Goal: Information Seeking & Learning: Stay updated

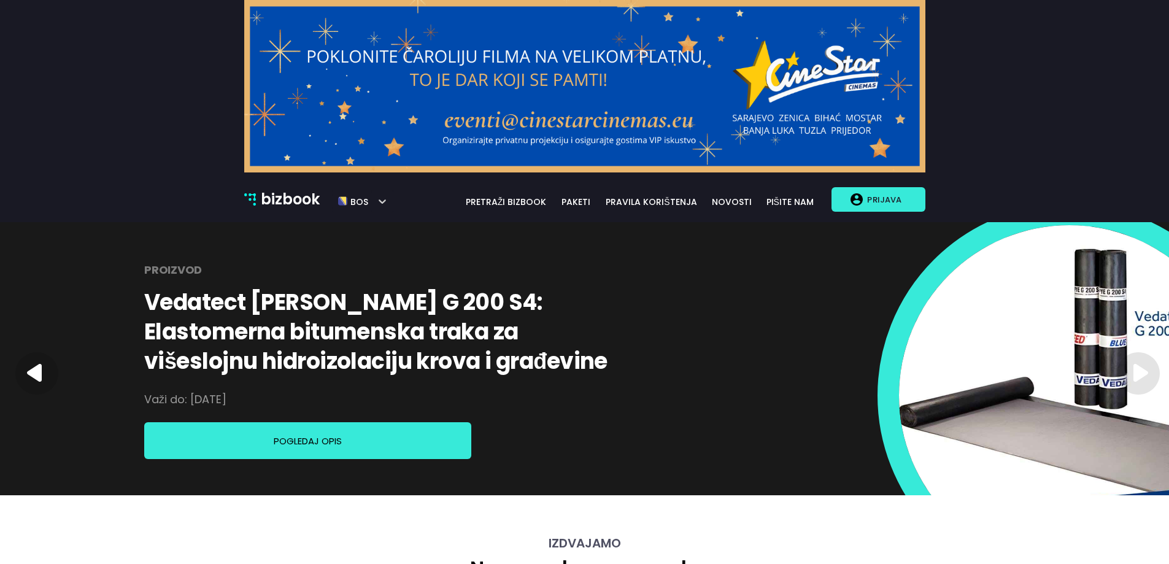
click at [878, 201] on p "Prijava" at bounding box center [883, 199] width 43 height 23
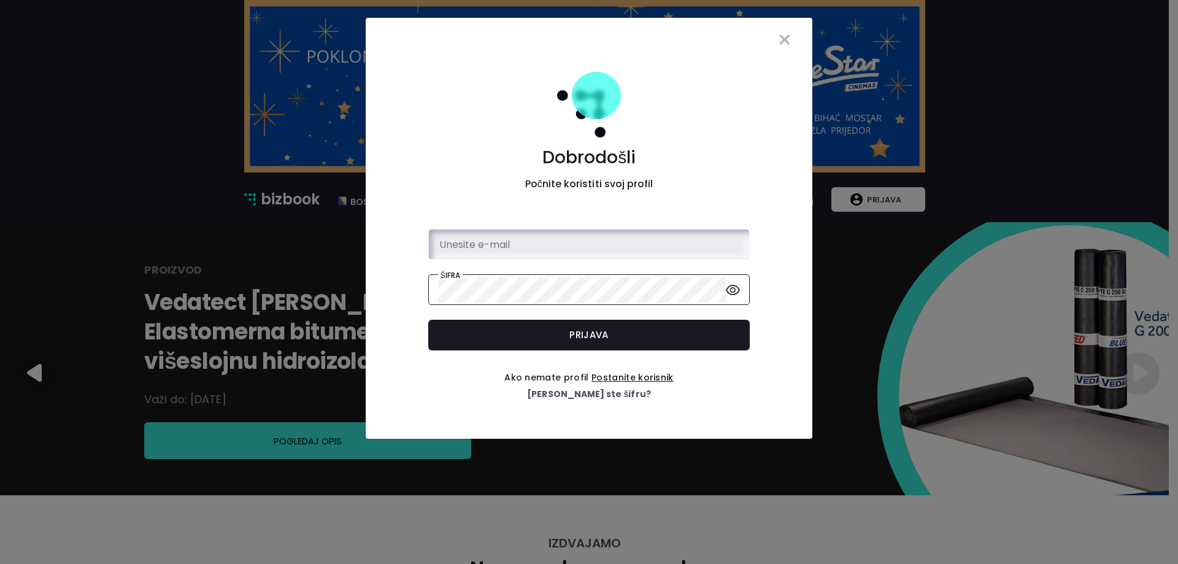
click at [489, 237] on input "email" at bounding box center [589, 244] width 302 height 25
type input "erna@bizbook.ba"
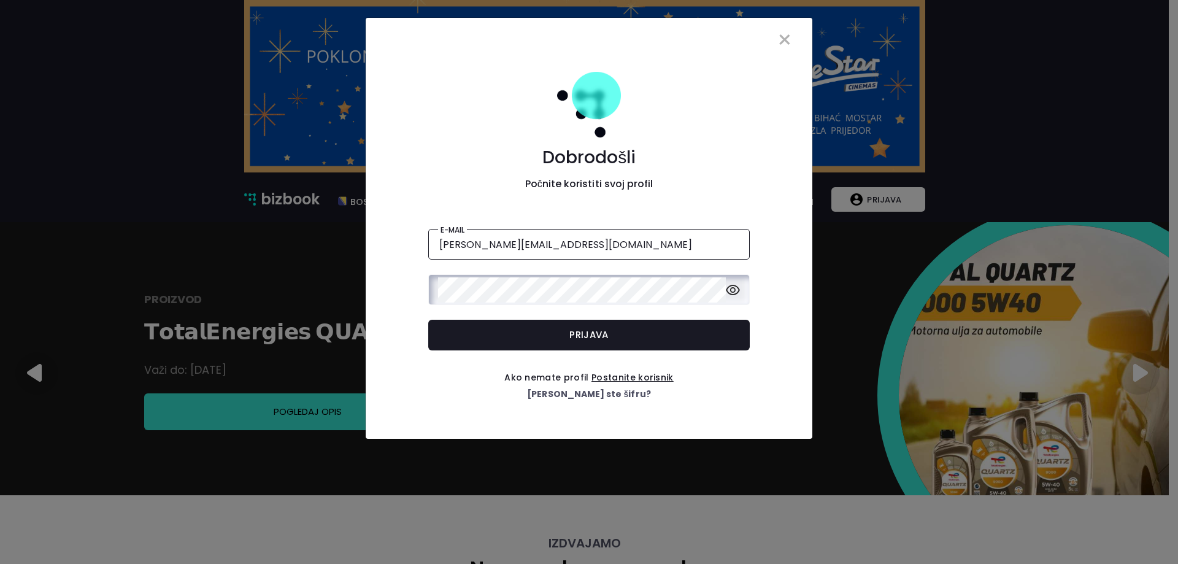
click button "Prijava" at bounding box center [588, 335] width 321 height 31
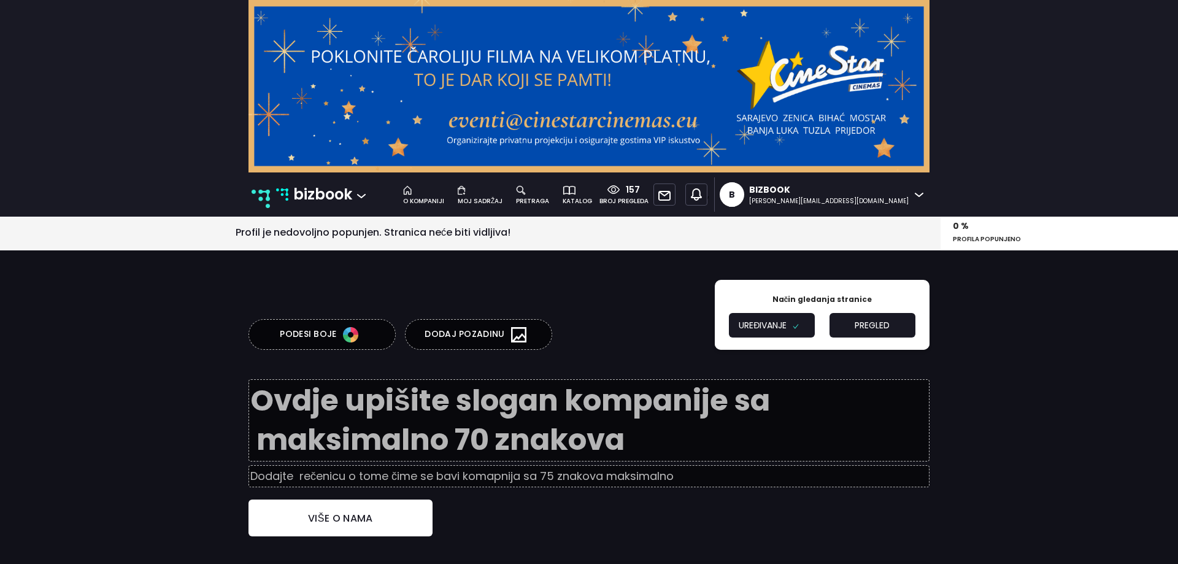
type textarea "B2B platforma za umrežavanje i promociju"
type input "Digitalni pregled stanja tržišta."
type input "Šta je Bizbook?"
type textarea "Bizbook je jedinstvena B2B poslovna platforma na kojoj postavljate ponude Vaše …"
type input "Kreirajte profil svoje kompanije"
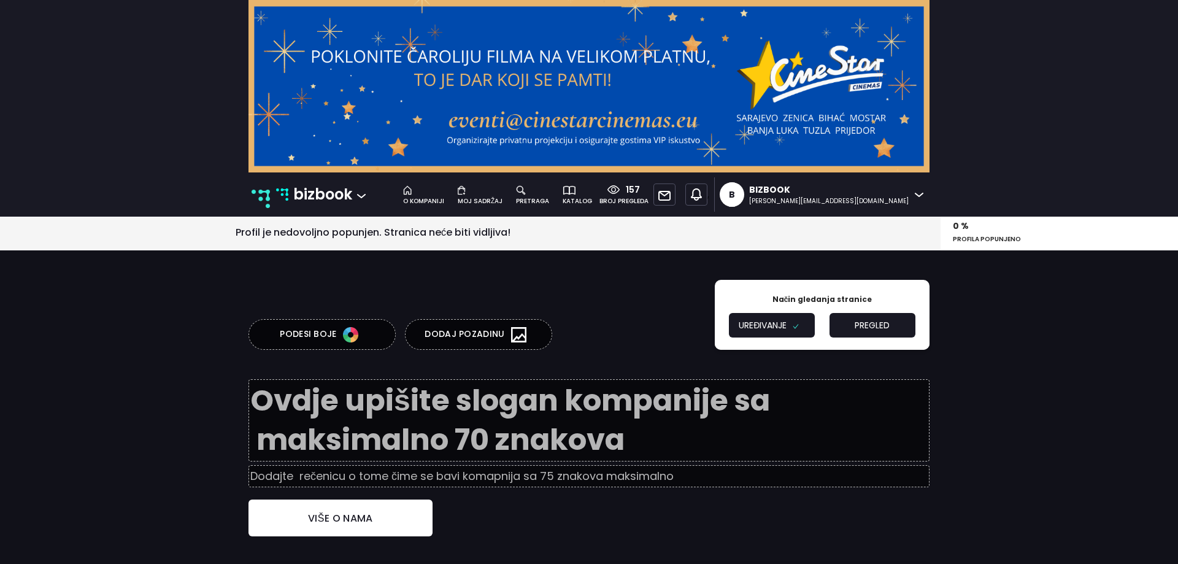
type textarea "Za svaku kompaniju postoji kategorija. Izaberite onu koja najbolje odgovara pos…"
type input "Koristite mogućnost personalizacije"
type textarea "Odlučite šta je trenutno važno za [PERSON_NAME] kompaniju i navedite to na svom…"
type input "Pronađite partnere"
type textarea "Upotrijebite naš pretraživač za traženje dobavljača, proizvođača, pružatelja us…"
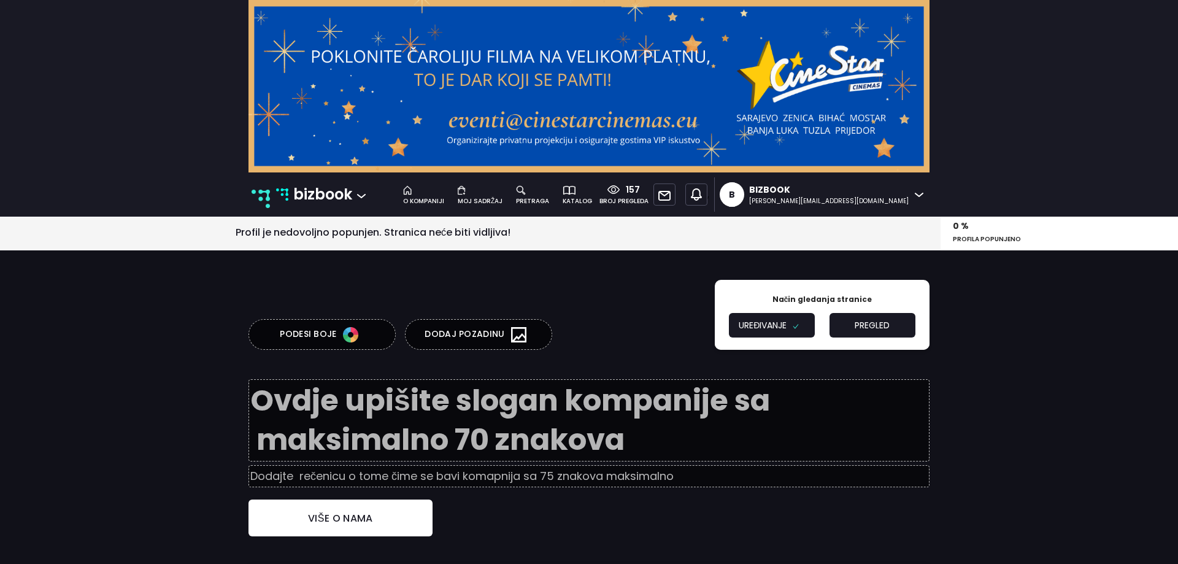
type input "Komunicirajte s lakoćom"
type textarea "Povećajte produktivnost vaše kompanije komunikacijom koji vam daje ono što vam …"
type input "Predstavite se, istražujte, sarađujte!"
type textarea "Razmjenjujte znanje i iskustvo sa svojim poslovnim partnerima radi međusobnog r…"
type input "Poslujte pametno"
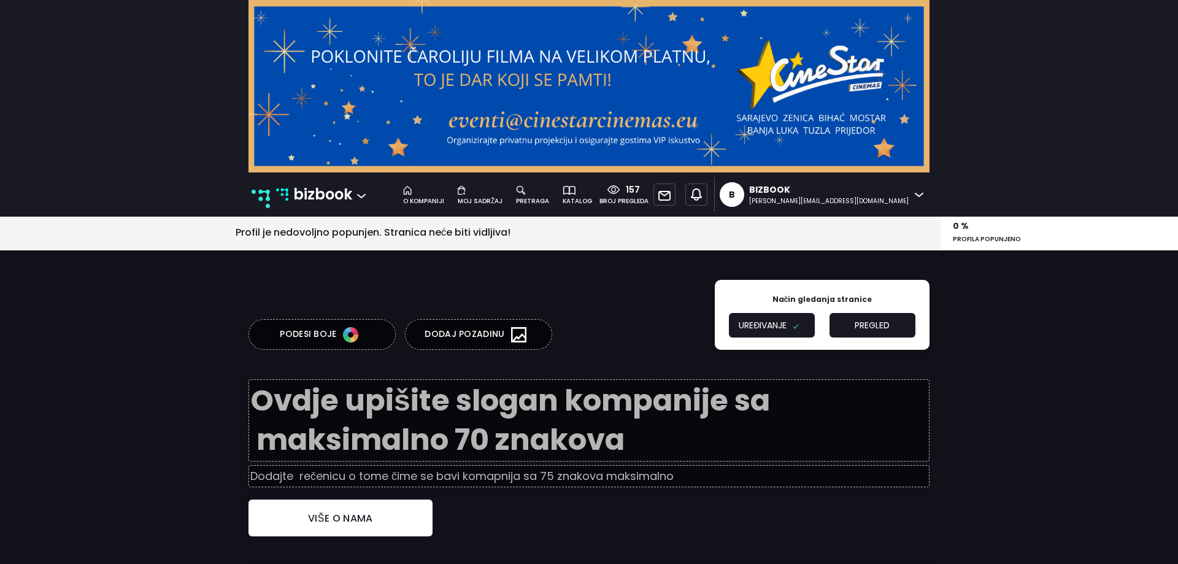
type textarea "Podržavamo i stvaramo prilike za zaključivanje poslovnih ugovora."
type input "Predstavite se, istražujte, sarađujte!"
type textarea "Razmjenjujte znanje i iskustvo sa svojim poslovnim partnerima radi međusobnog r…"
type input "Klijenti o nama"
type textarea "Bizbook je najinovativniji online proizvod koji se mogao desiti regionalnom trž…"
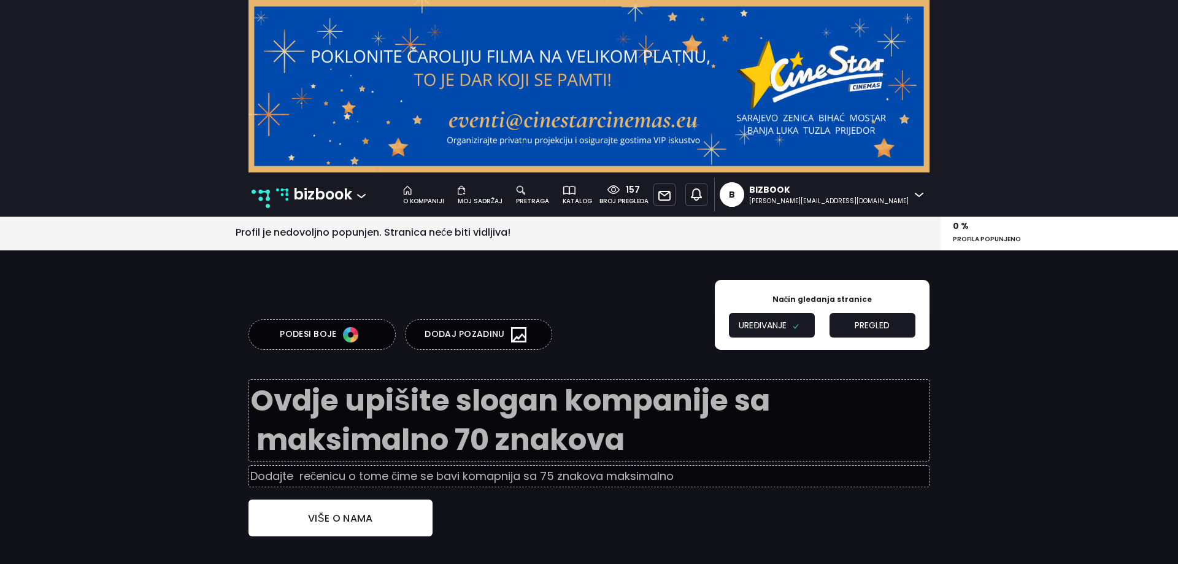
type input "Kristina Miklavčić"
type input "eXtea d.o.o."
type textarea "If you understand the Bizbook concept, jobs will come to you. I believe that ou…"
type input "Vahidin Alihodžić"
type input "OWNER/o.d. Manifestacije"
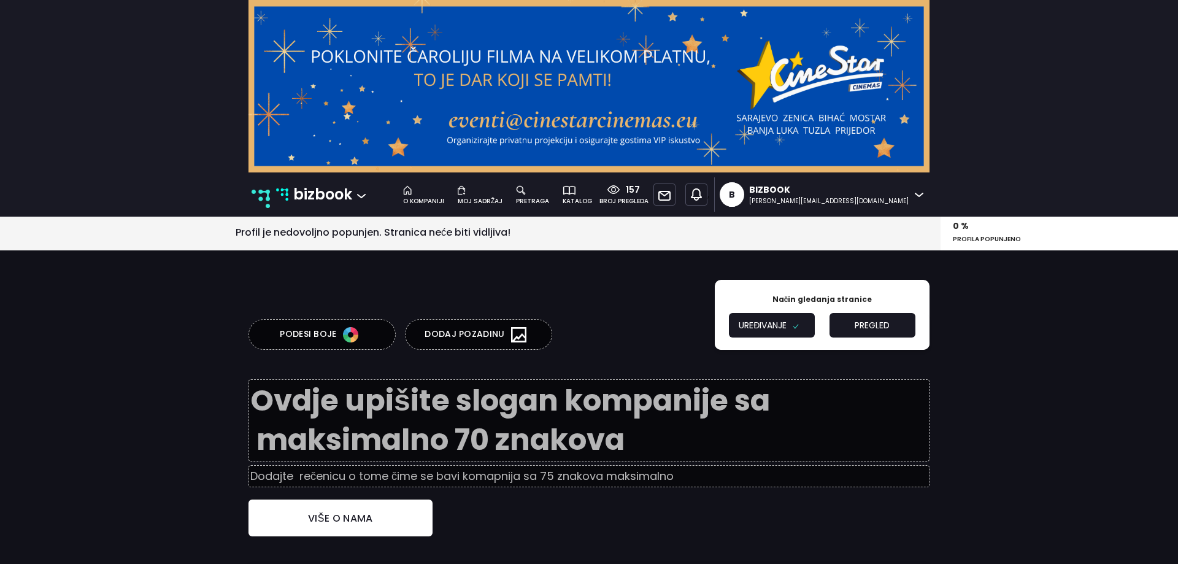
type textarea "Kvalitetna prezentacija najbitniji je dio marketinga. Naš moto je SIGURAN PARTN…"
type input "Ernest Brajković"
type input "direktor/Sin Cro Er d.o.o."
type input "Bizbook d.o.o."
type input "Sarajevo"
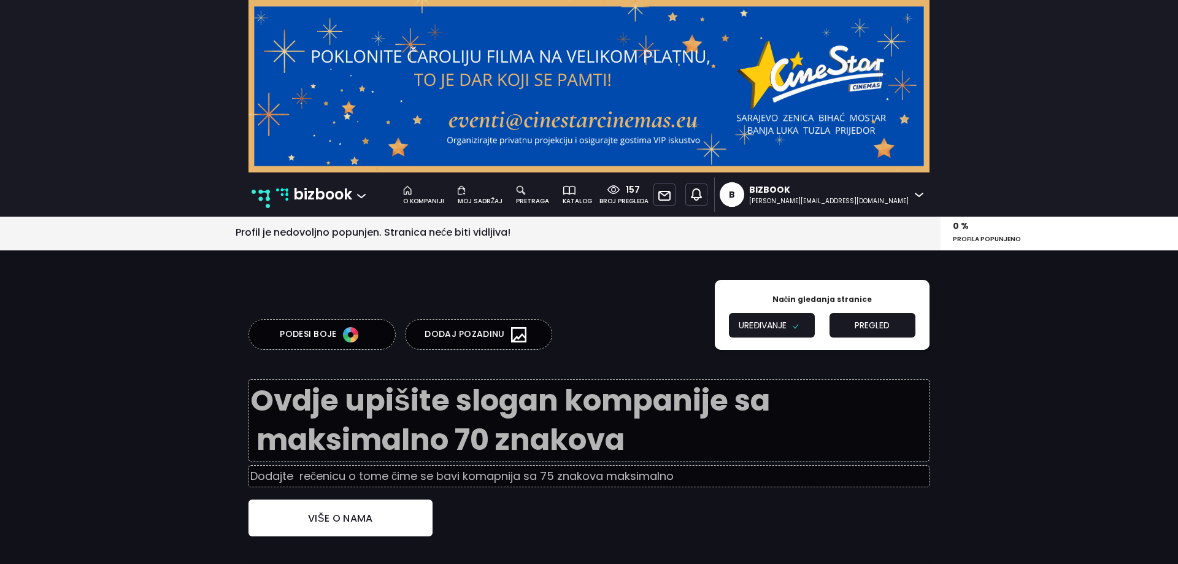
type input "Bosna i Hercegovina"
type input "4202754130004"
type input "+387 60 35 58 654"
type input "prodaja@bizbook.ba"
type input "www.bizbook.ba"
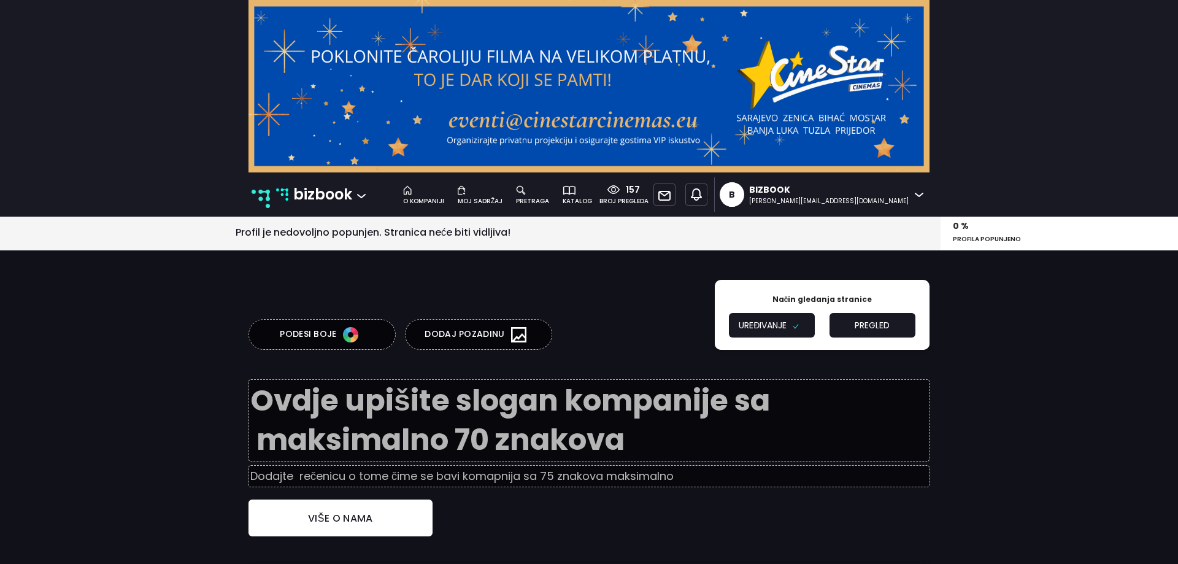
type input "https://www.facebook.com/bizbook.ba"
type input "https://www.instagram.com/bizbook.ba/"
type input "https://www.linkedin.com/company/bizbook/"
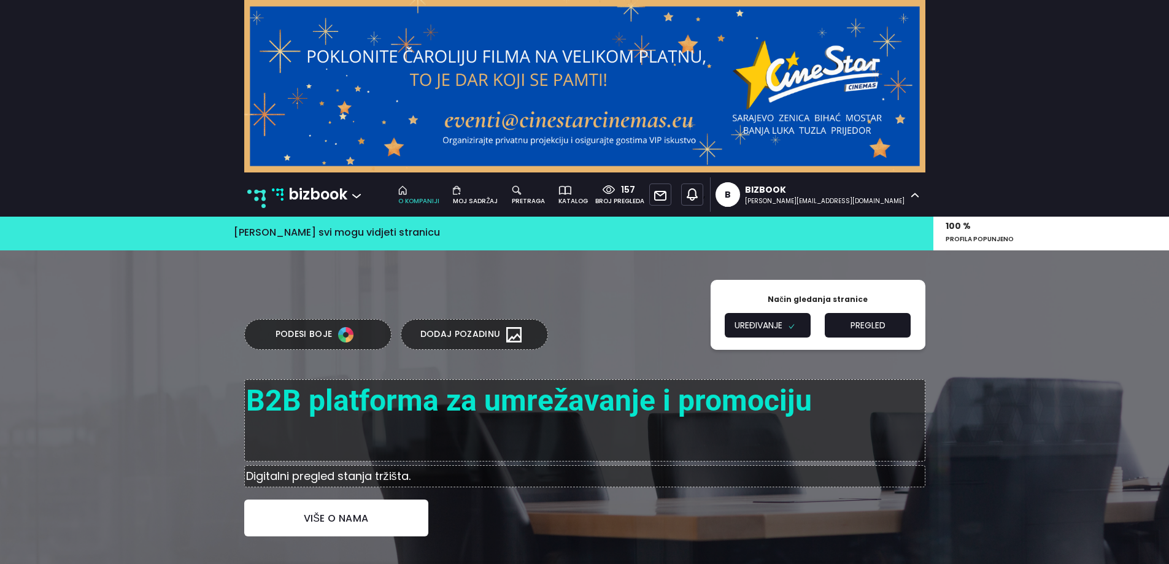
click at [908, 188] on div at bounding box center [914, 195] width 21 height 26
click at [545, 193] on div at bounding box center [528, 189] width 33 height 13
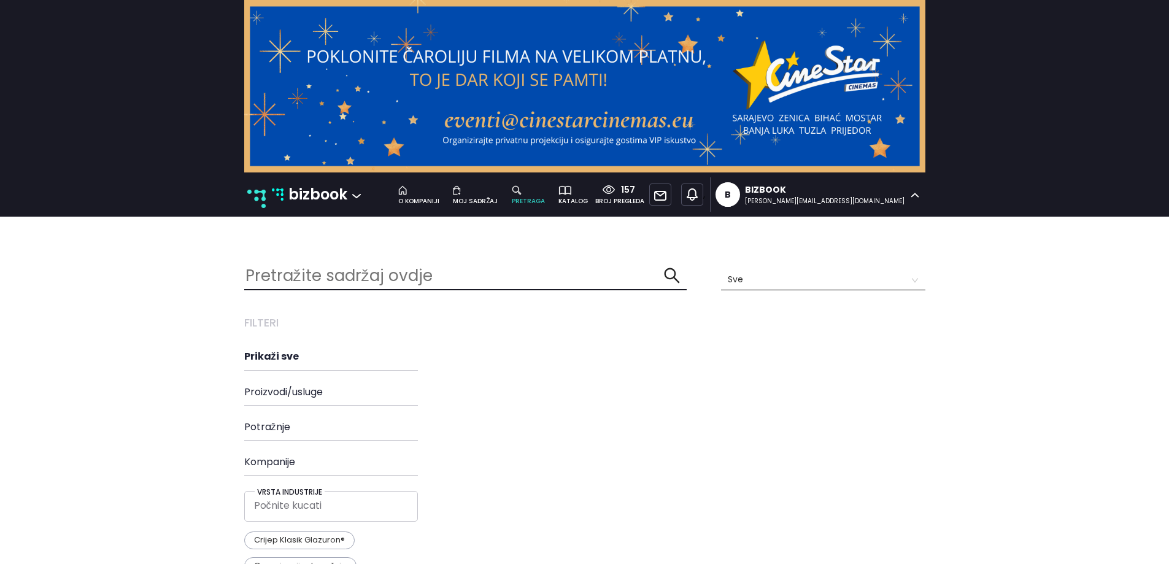
click at [918, 194] on icon at bounding box center [914, 195] width 9 height 5
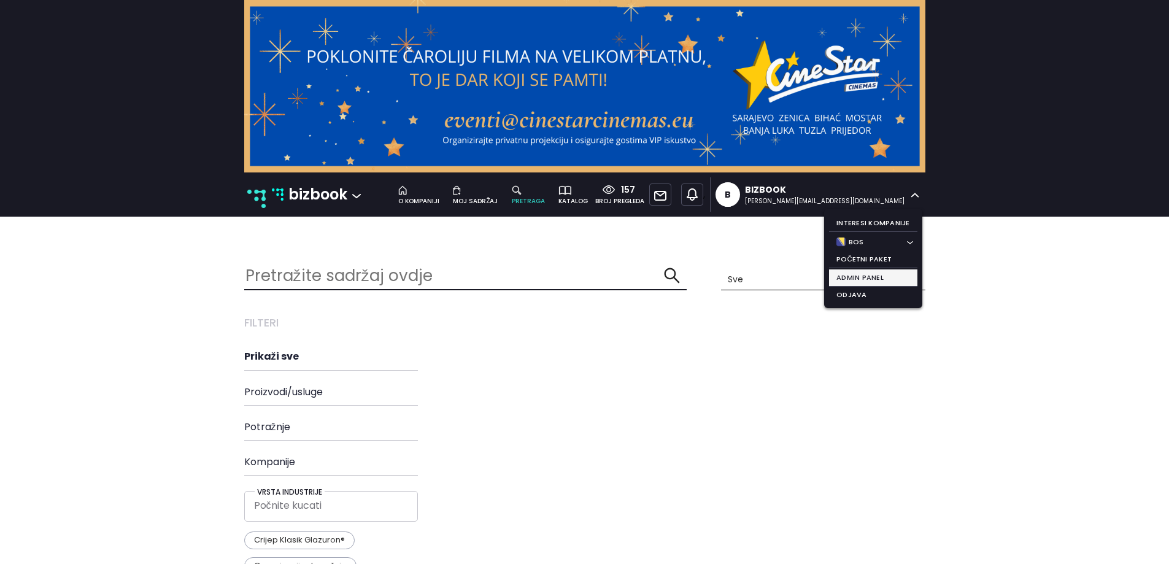
click at [858, 274] on li "Admin Panel" at bounding box center [873, 277] width 88 height 17
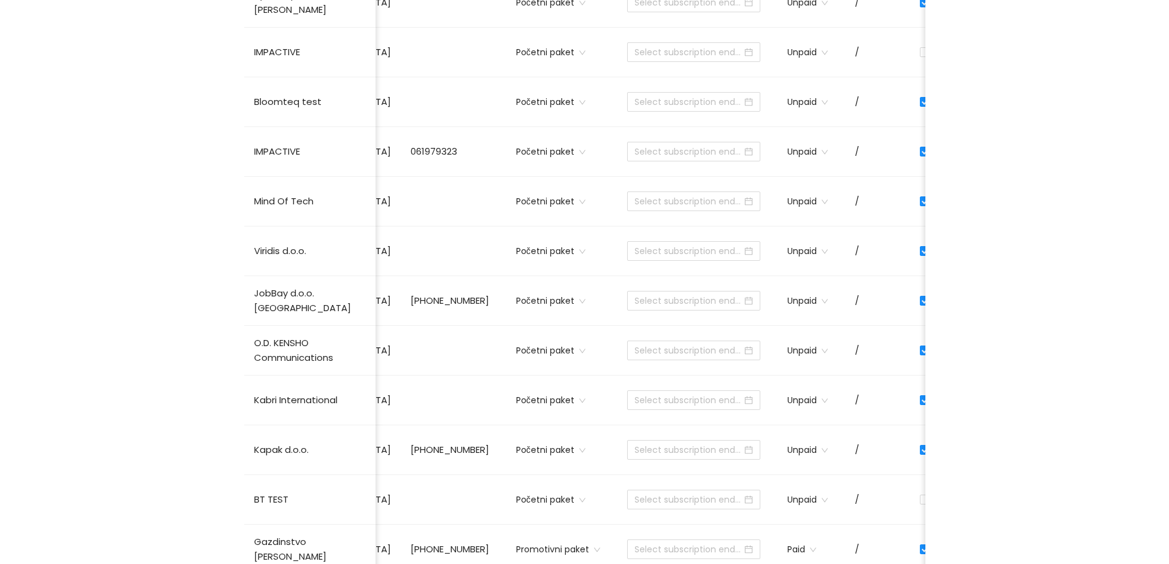
scroll to position [3, 0]
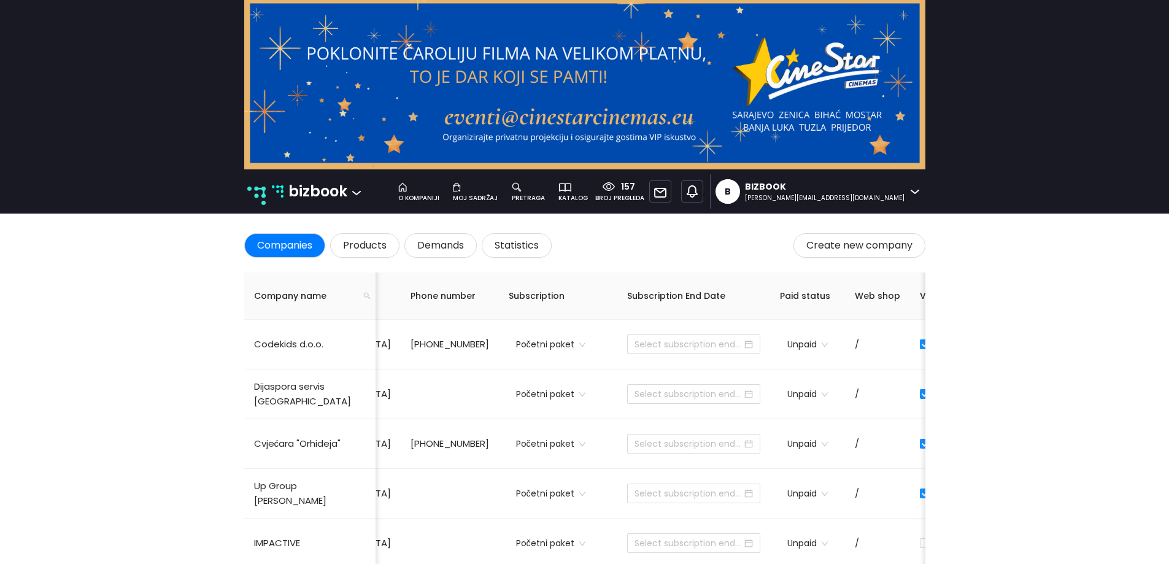
click at [545, 189] on div at bounding box center [528, 186] width 33 height 13
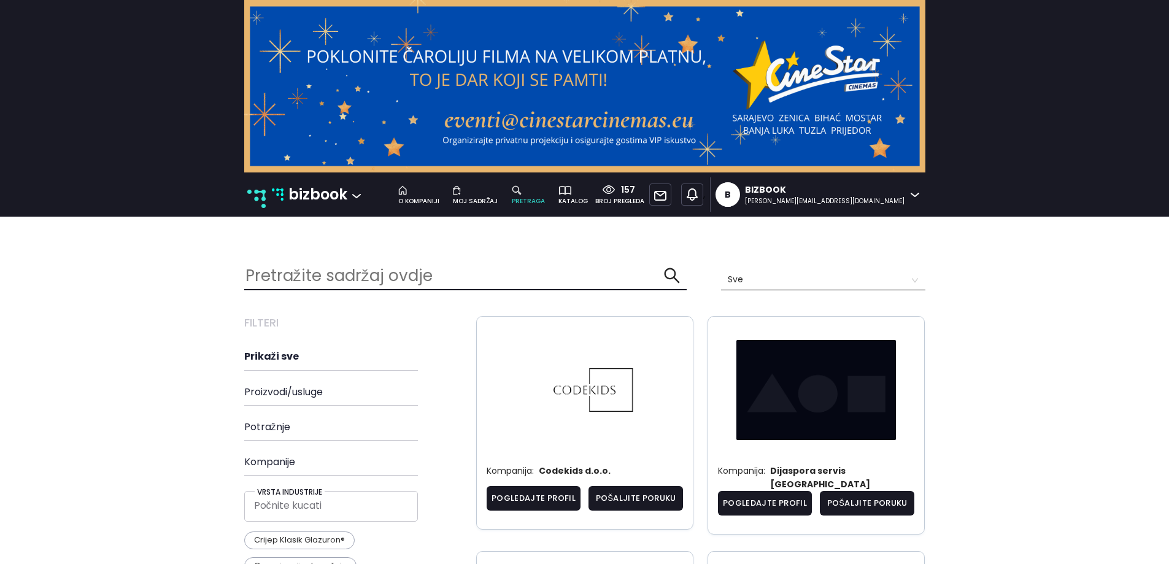
scroll to position [6, 6]
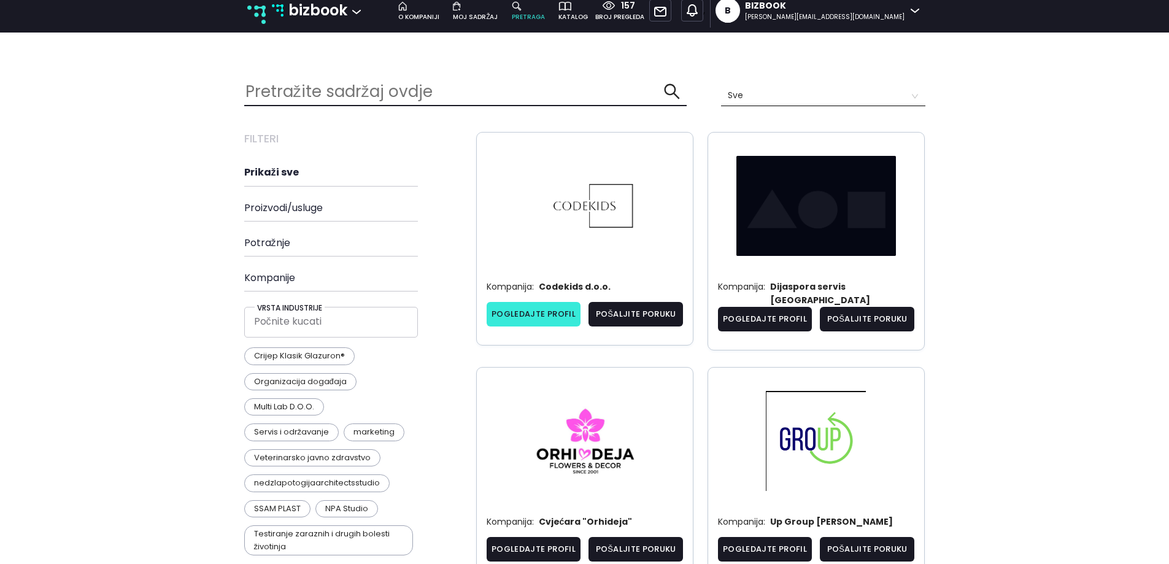
click at [522, 308] on link "Pogledajte profil" at bounding box center [533, 314] width 94 height 25
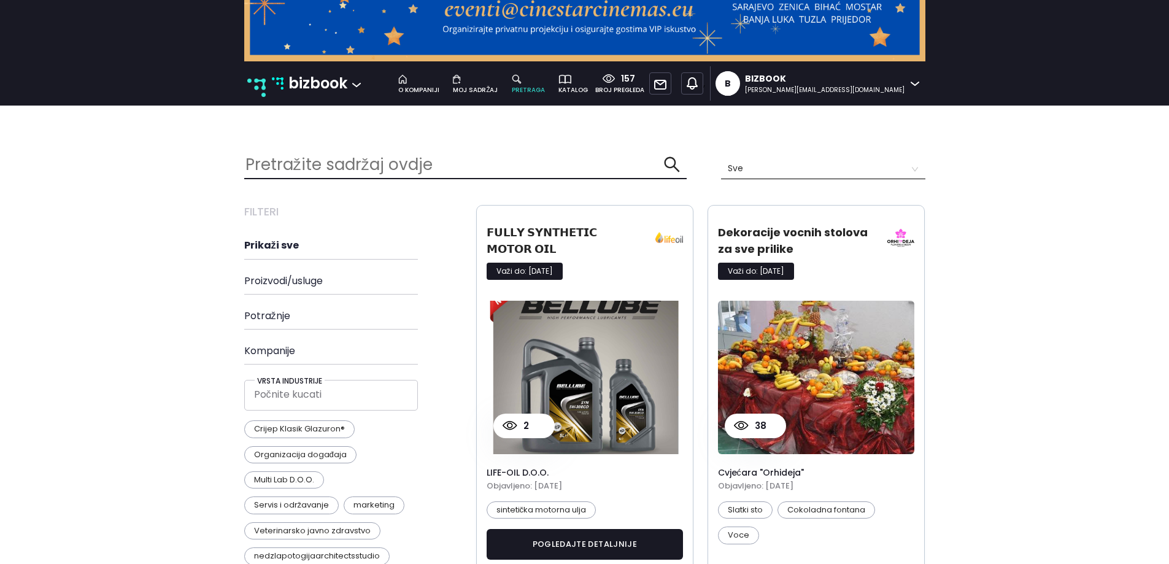
scroll to position [245, 0]
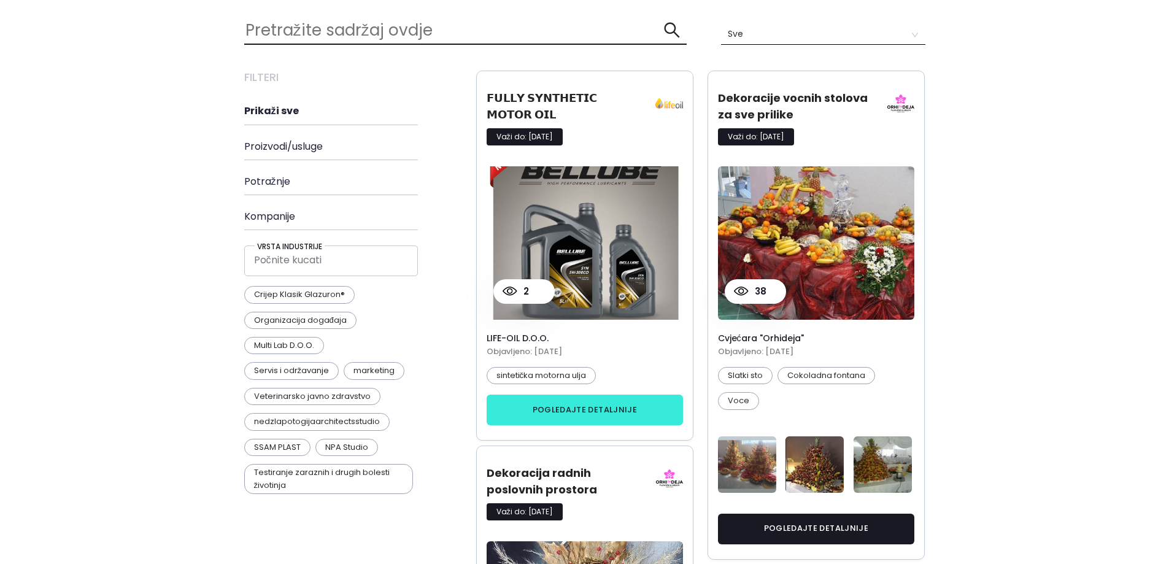
click at [562, 397] on button "pogledajte detaljnije" at bounding box center [584, 409] width 197 height 31
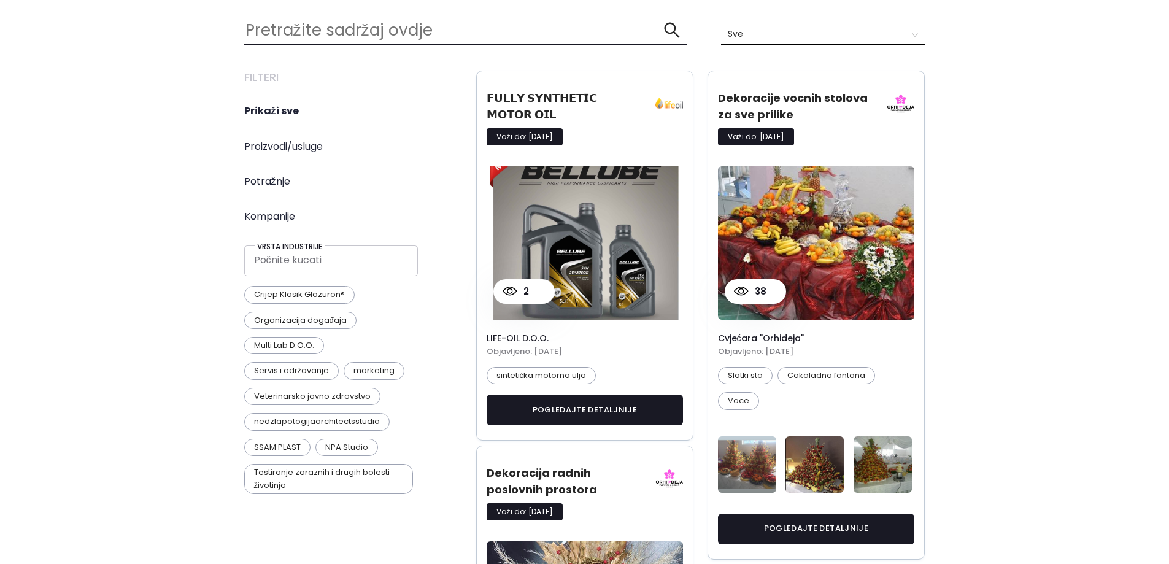
scroll to position [0, 0]
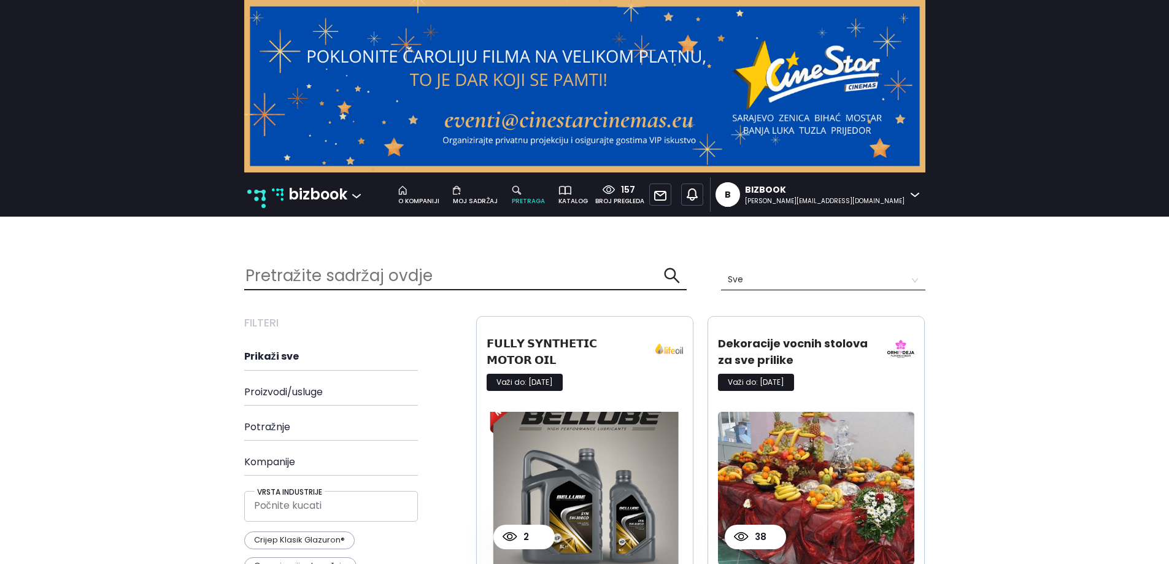
click at [313, 198] on p "bizbook" at bounding box center [317, 194] width 59 height 23
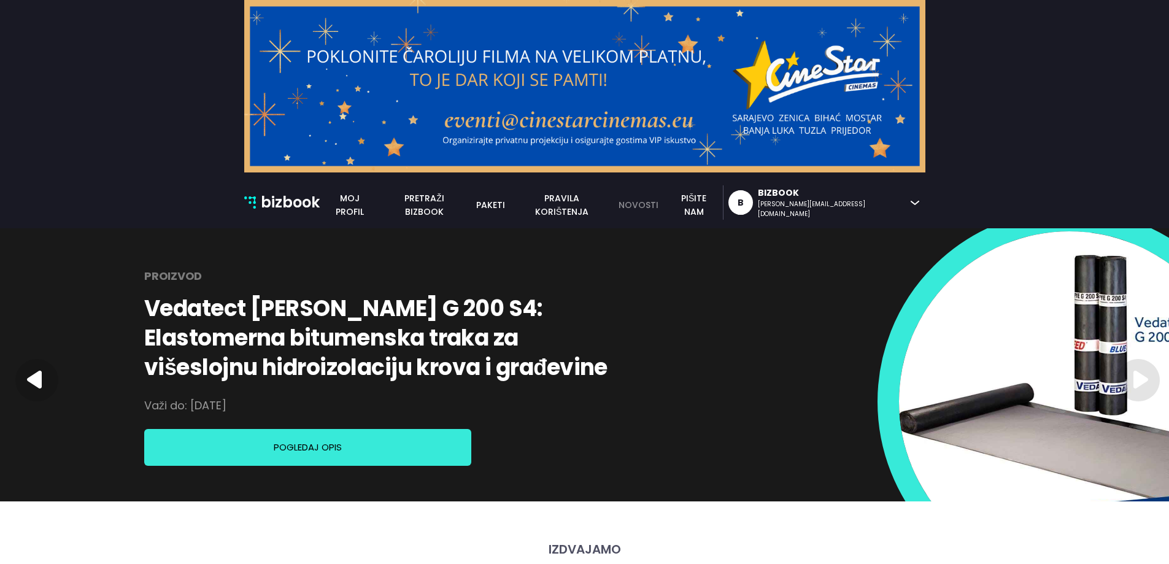
click at [665, 201] on link "novosti" at bounding box center [638, 204] width 54 height 13
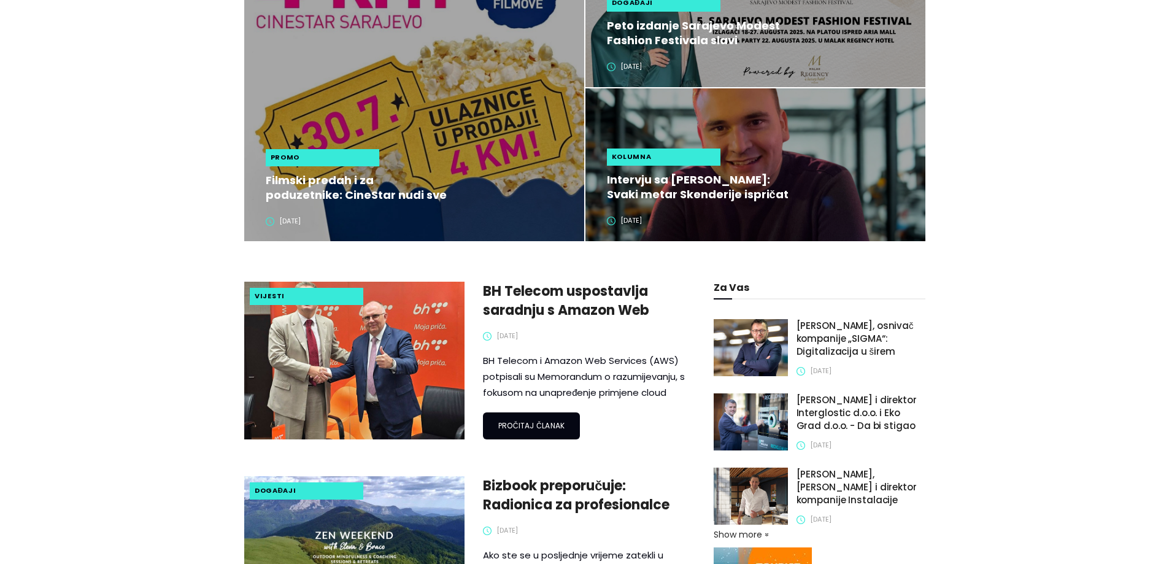
scroll to position [429, 0]
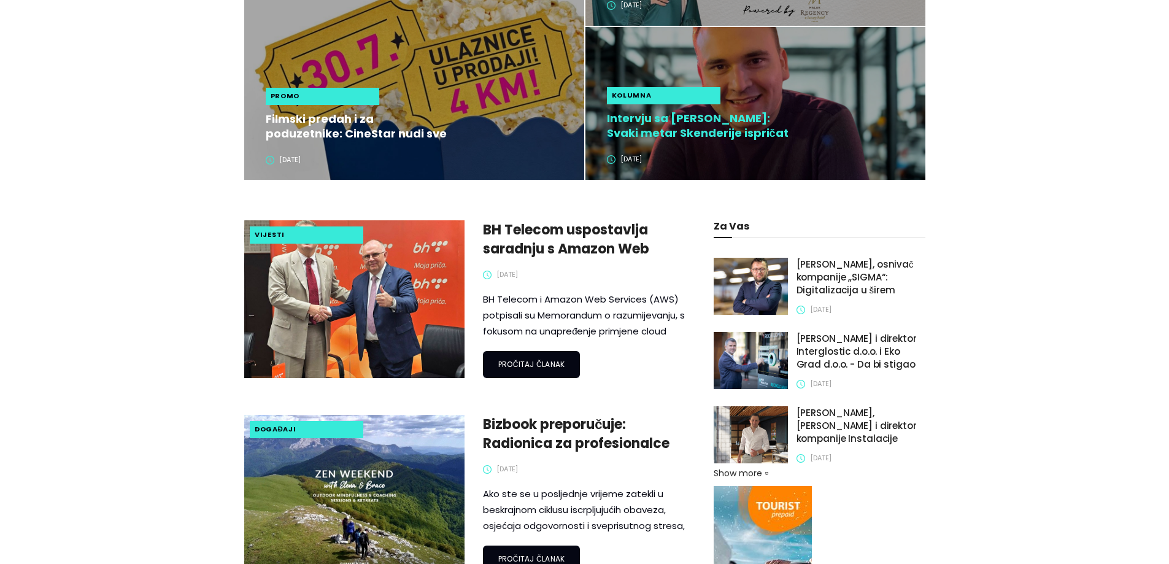
click at [748, 125] on h2 "Intervju sa [PERSON_NAME]: Svaki metar Skenderije ispričat će priču o budućnost…" at bounding box center [698, 125] width 183 height 29
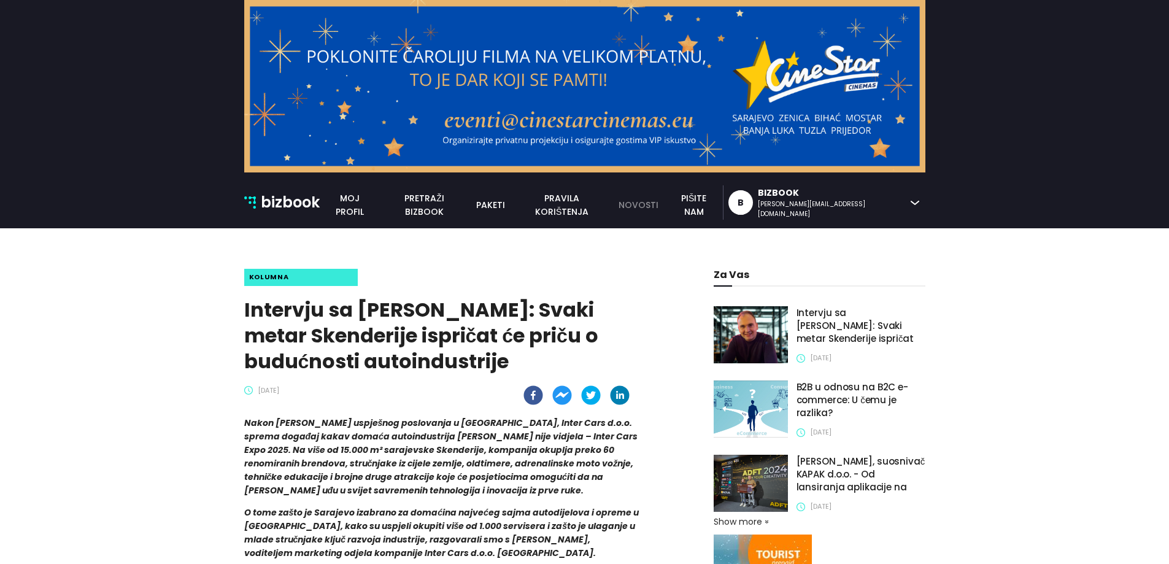
click at [665, 201] on link "novosti" at bounding box center [638, 204] width 54 height 13
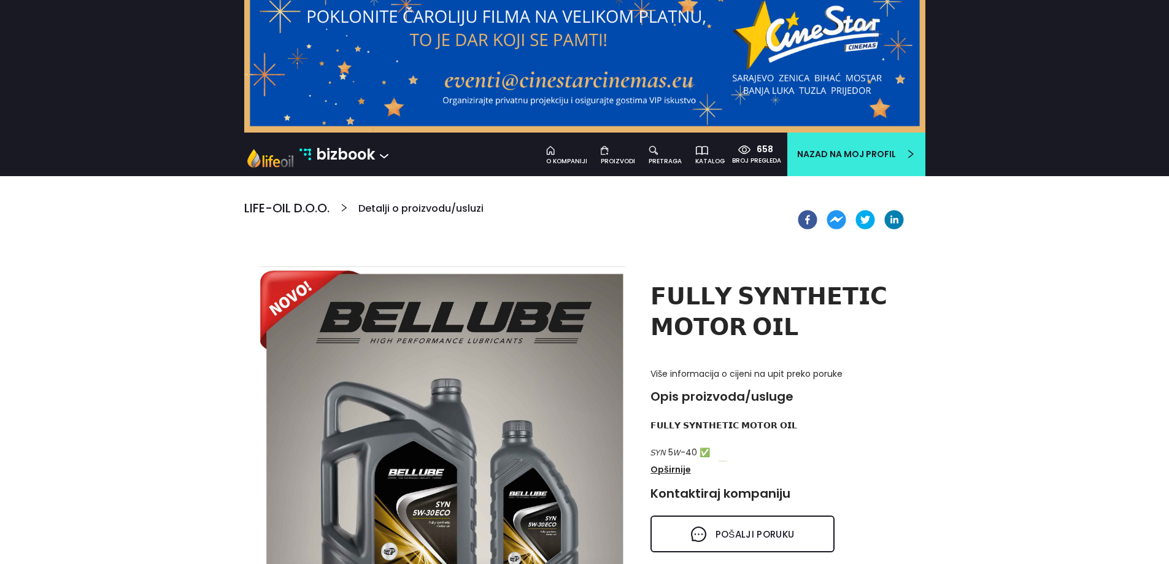
scroll to position [61, 0]
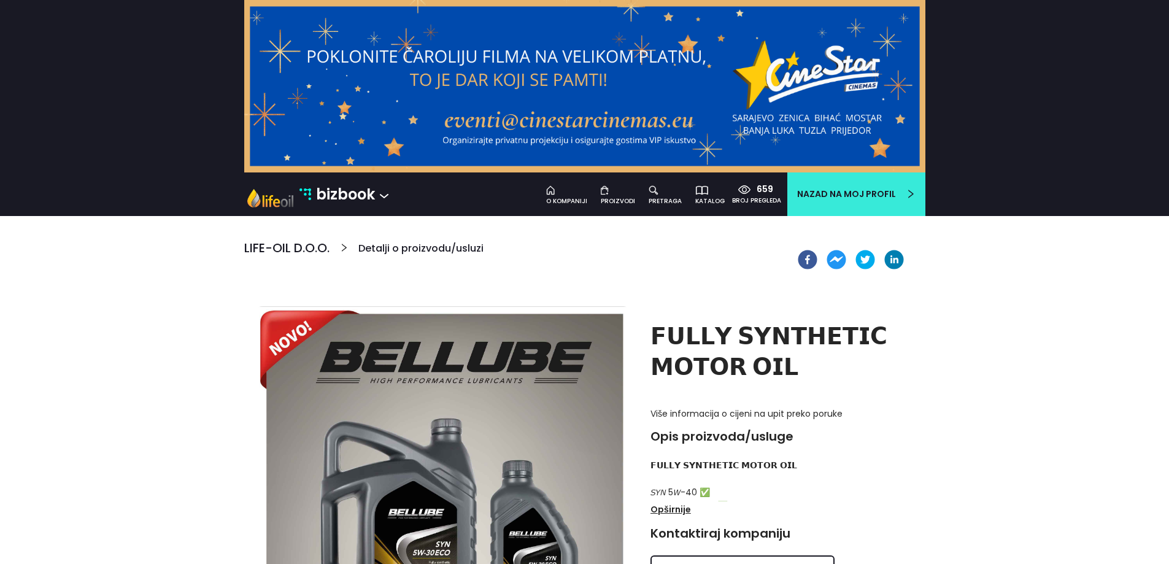
click at [342, 185] on p "bizbook" at bounding box center [345, 194] width 59 height 23
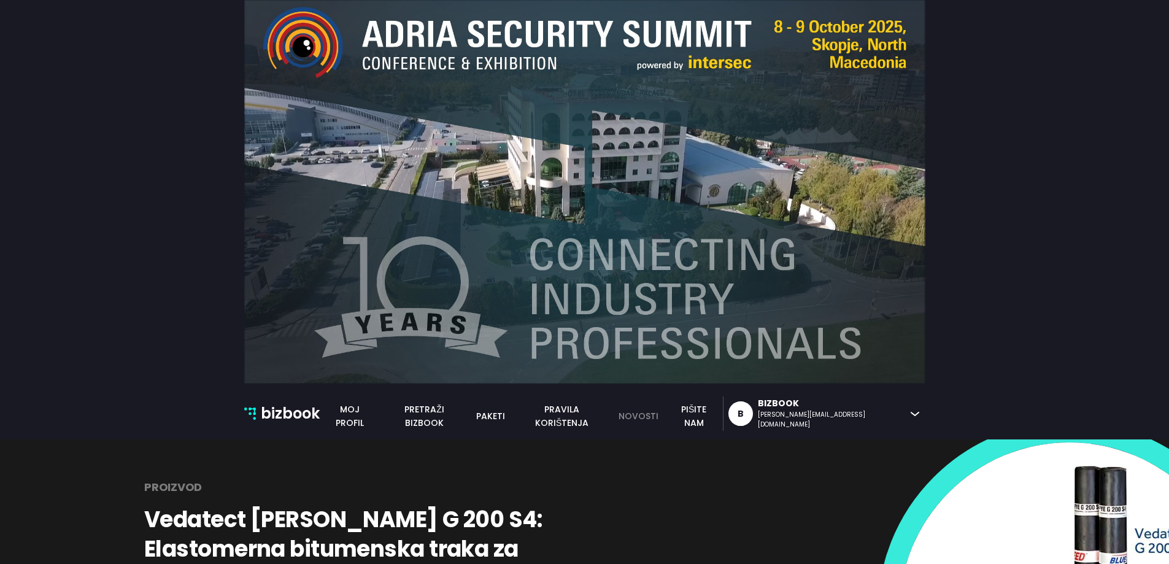
click at [665, 410] on link "novosti" at bounding box center [638, 415] width 54 height 13
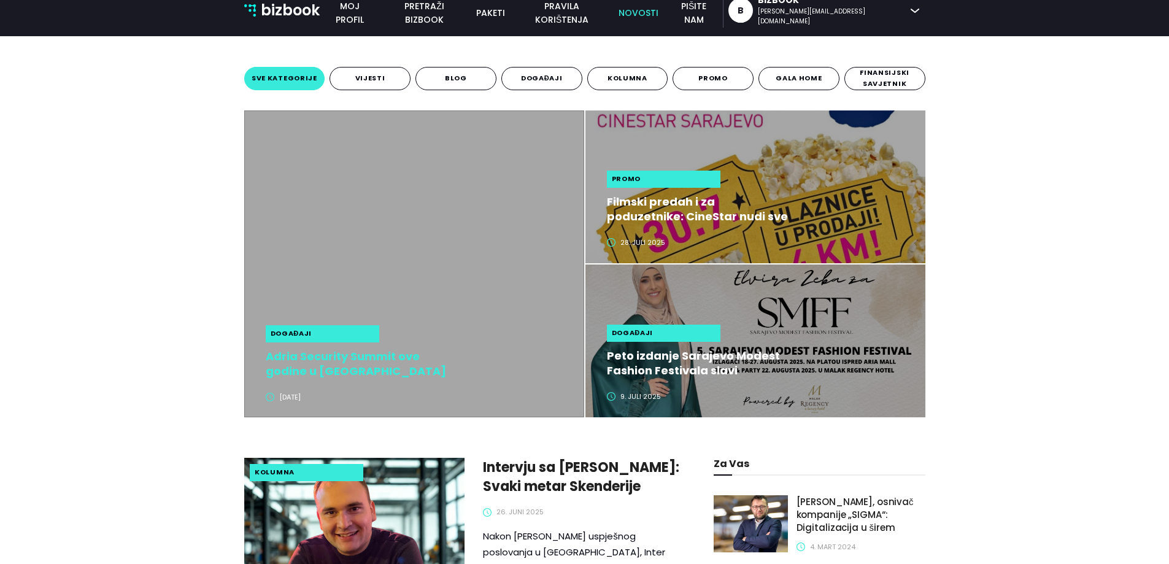
scroll to position [429, 0]
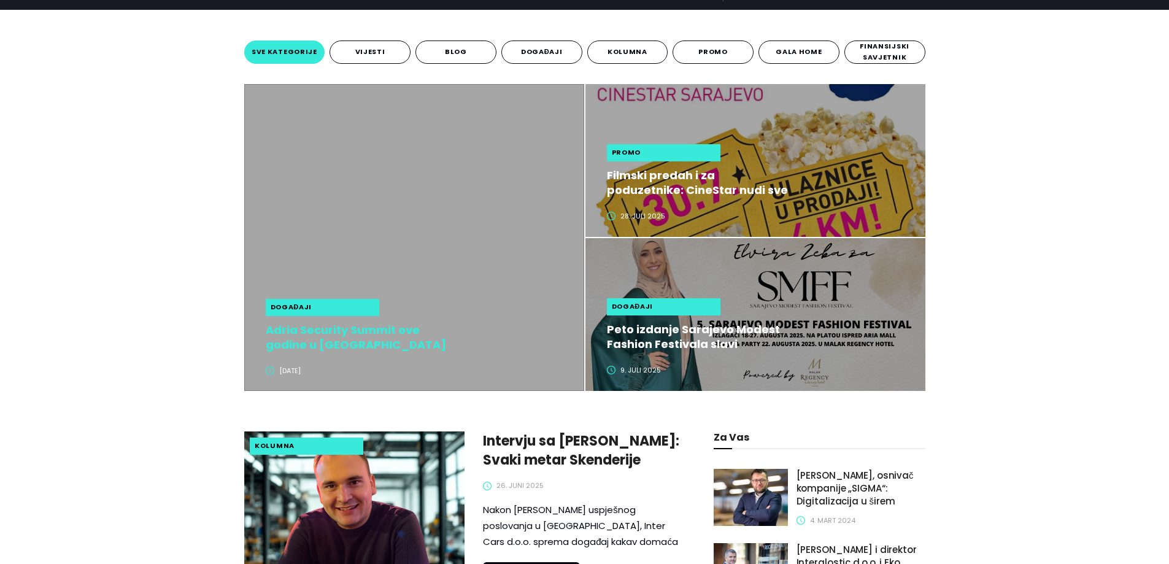
click at [377, 337] on h2 "Adria Security Summit ove godine u Skoplju okuplja više od 3.000 stručnjaka iz …" at bounding box center [357, 337] width 183 height 29
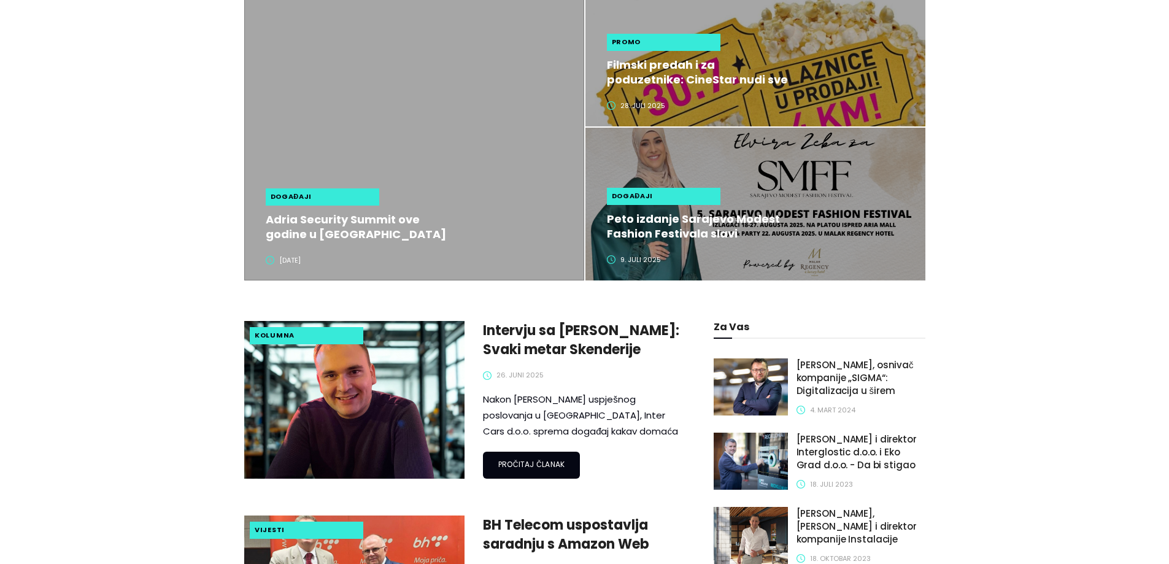
scroll to position [552, 0]
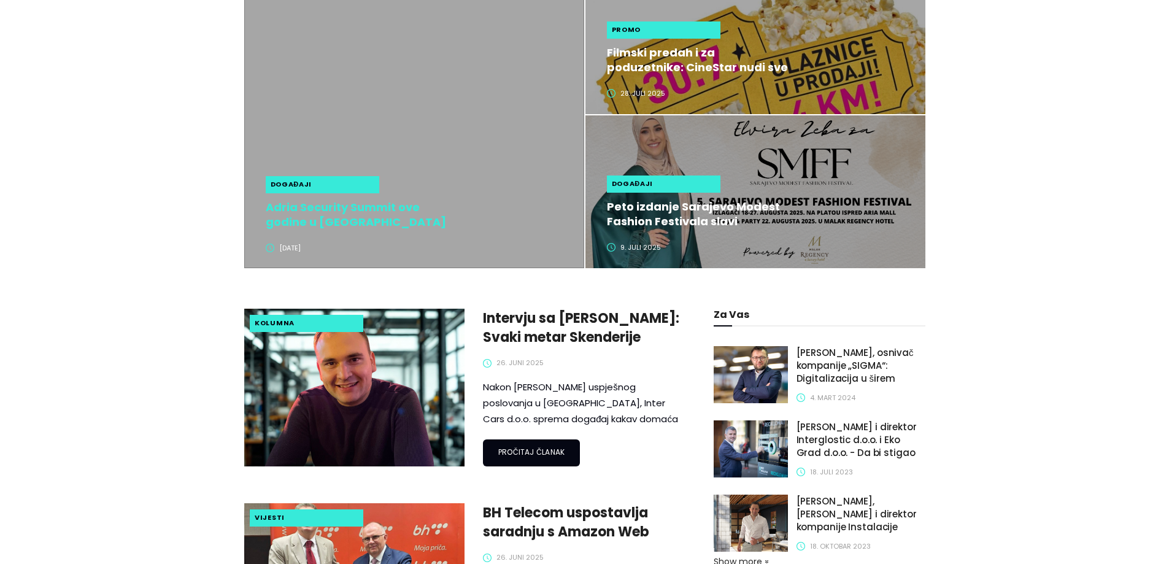
click at [383, 211] on h2 "Adria Security Summit ove godine u Skoplju okuplja više od 3.000 stručnjaka iz …" at bounding box center [357, 214] width 183 height 29
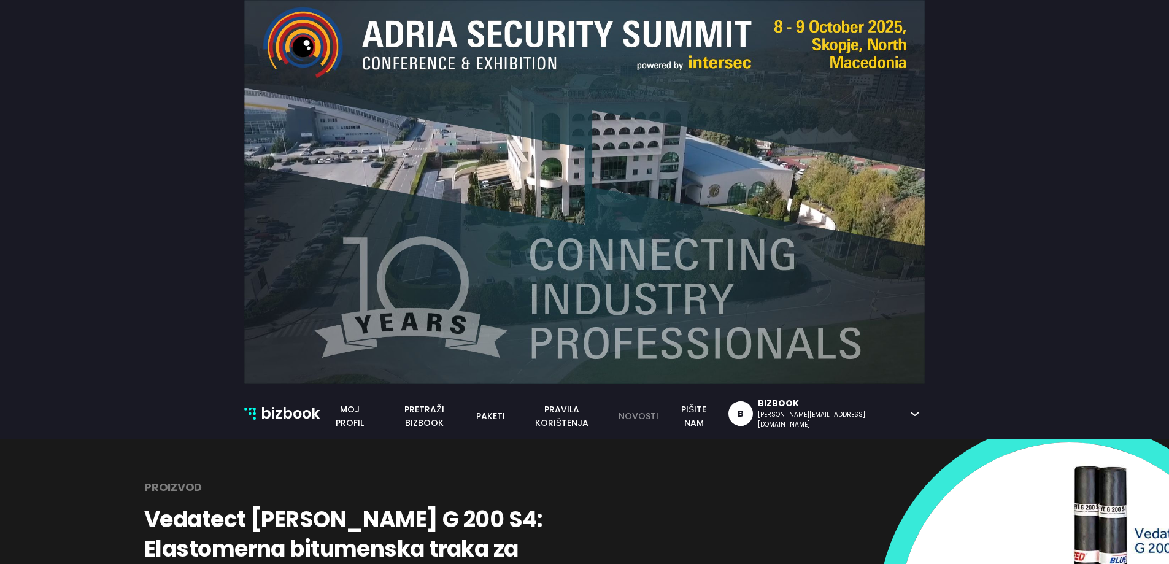
click at [665, 418] on link "novosti" at bounding box center [638, 415] width 54 height 13
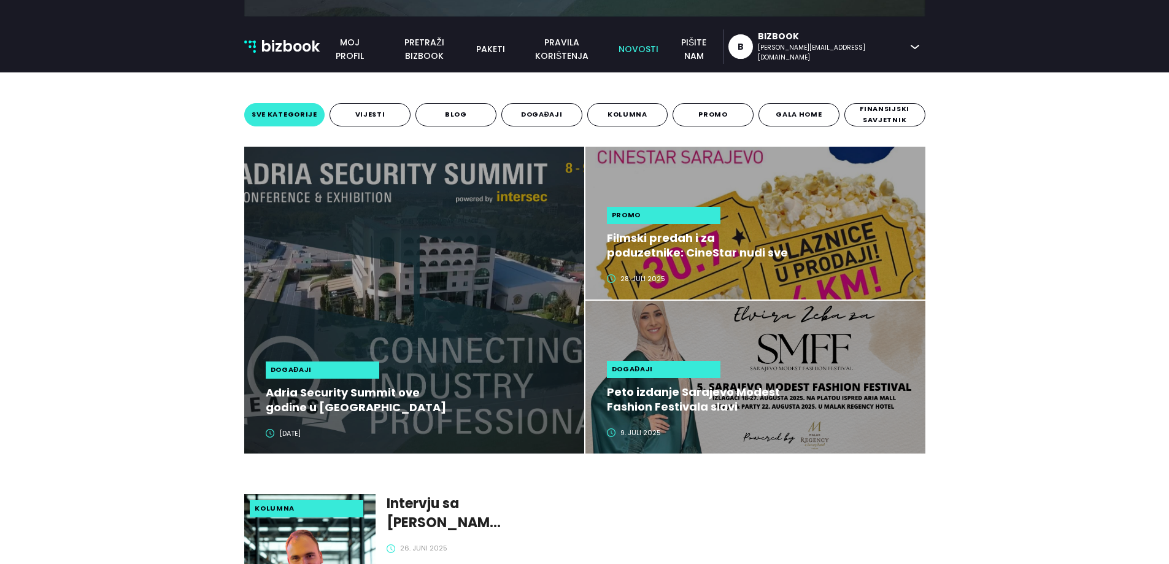
scroll to position [368, 0]
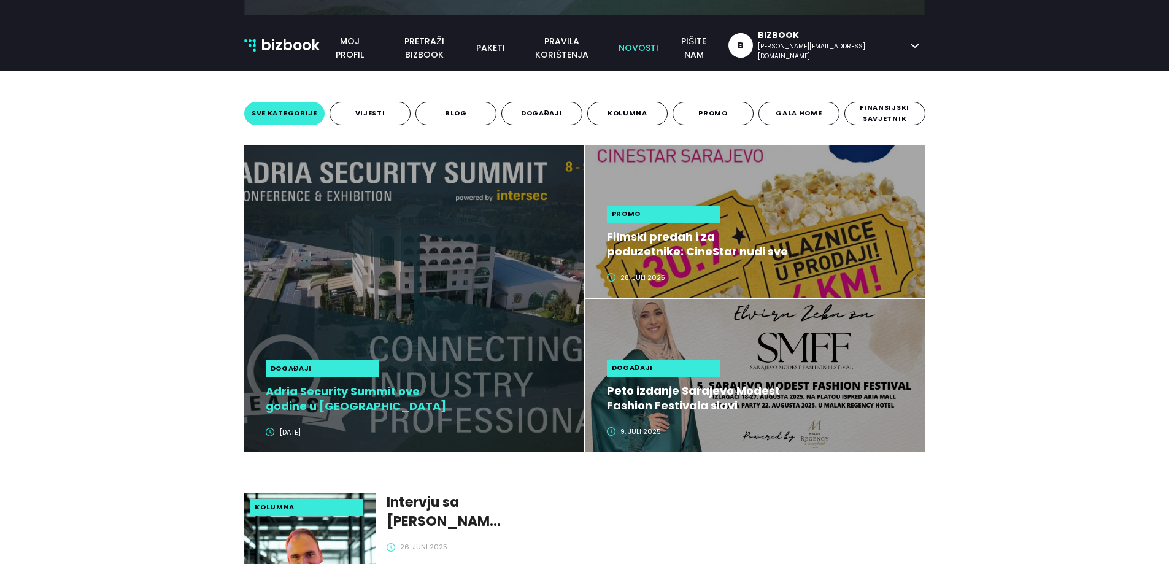
click at [312, 393] on h2 "Adria Security Summit ove godine u [GEOGRAPHIC_DATA] okuplja više od 3.000 stru…" at bounding box center [357, 398] width 183 height 29
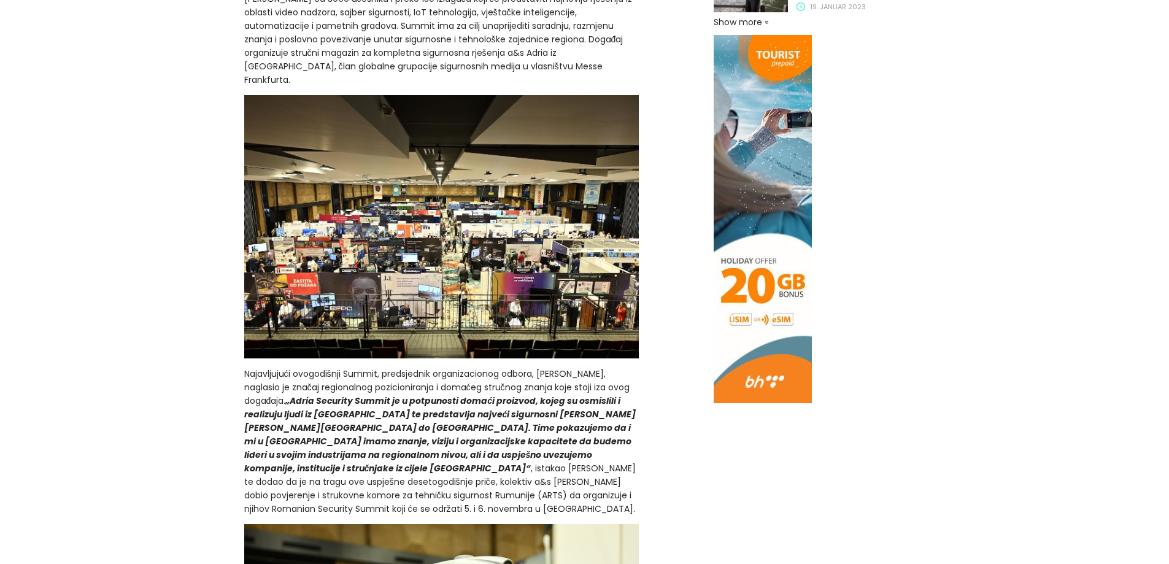
scroll to position [158, 0]
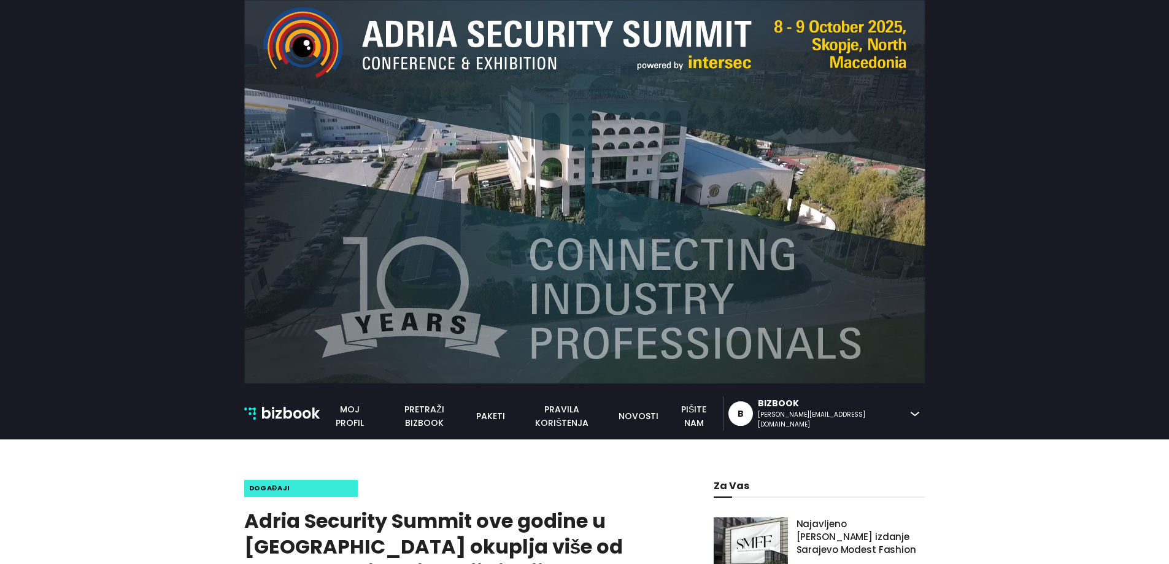
scroll to position [307, 0]
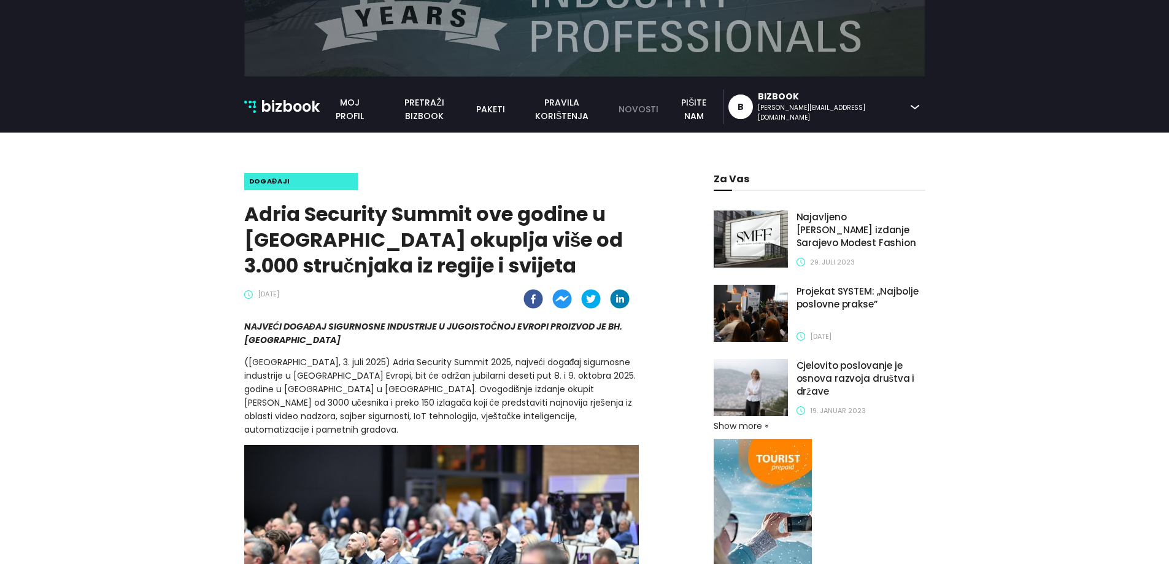
click at [665, 106] on link "novosti" at bounding box center [638, 108] width 54 height 13
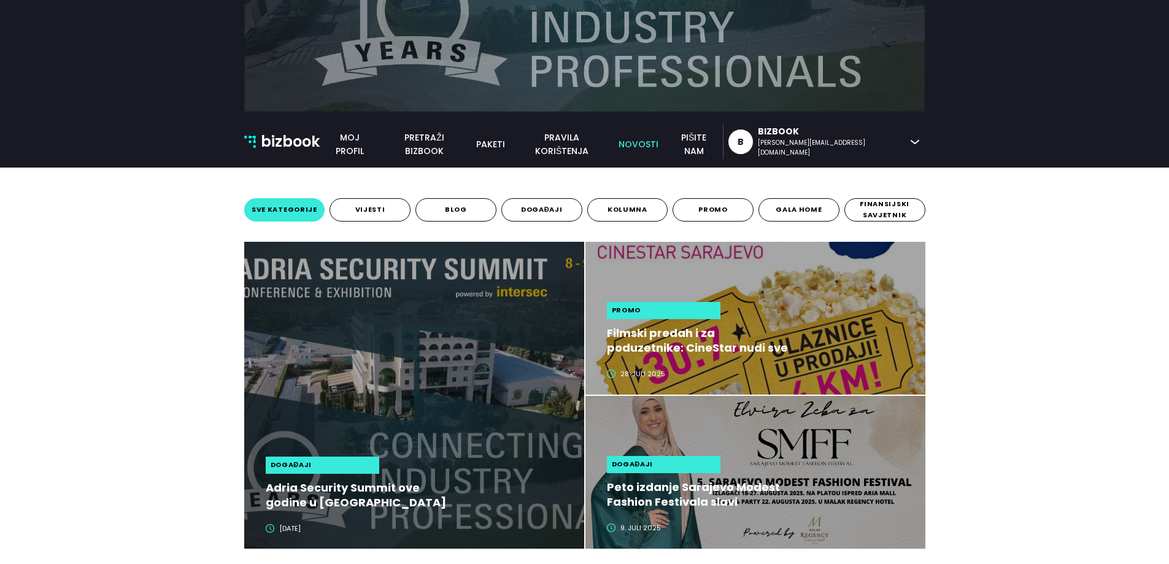
scroll to position [61, 0]
